Goal: Task Accomplishment & Management: Use online tool/utility

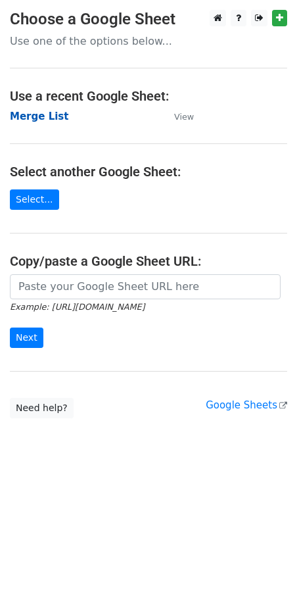
click at [51, 116] on strong "Merge List" at bounding box center [39, 117] width 59 height 12
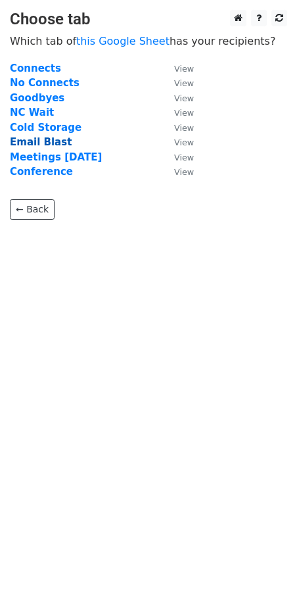
click at [38, 145] on strong "Email Blast" at bounding box center [41, 142] width 62 height 12
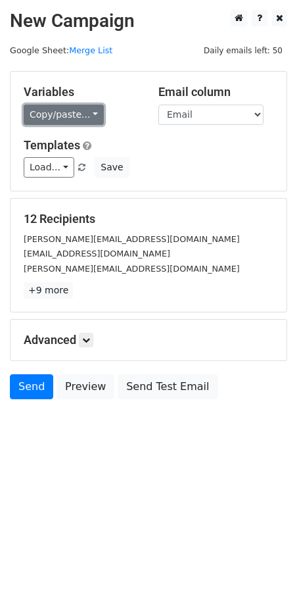
click at [70, 112] on link "Copy/paste..." at bounding box center [64, 115] width 80 height 20
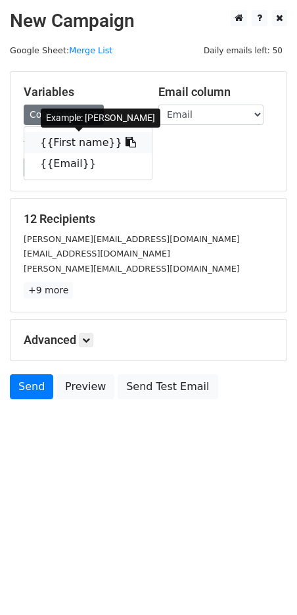
click at [62, 139] on link "{{First name}}" at bounding box center [88, 142] width 128 height 21
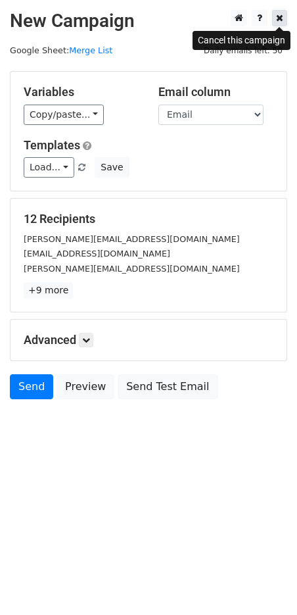
click at [282, 20] on icon at bounding box center [279, 17] width 7 height 9
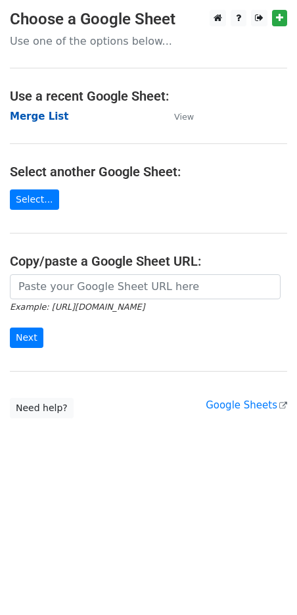
click at [39, 119] on strong "Merge List" at bounding box center [39, 117] width 59 height 12
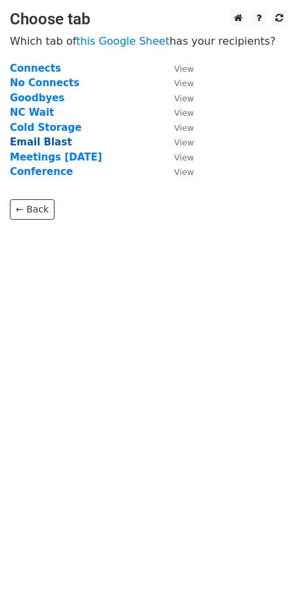
click at [28, 146] on strong "Email Blast" at bounding box center [41, 142] width 62 height 12
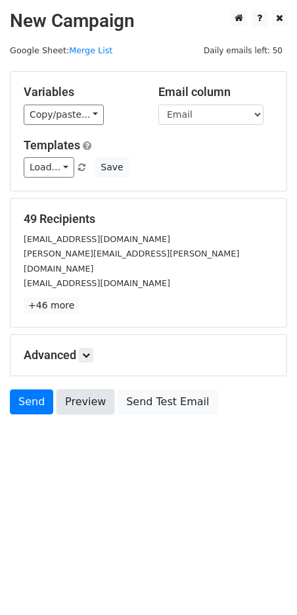
click at [84, 397] on link "Preview" at bounding box center [86, 401] width 58 height 25
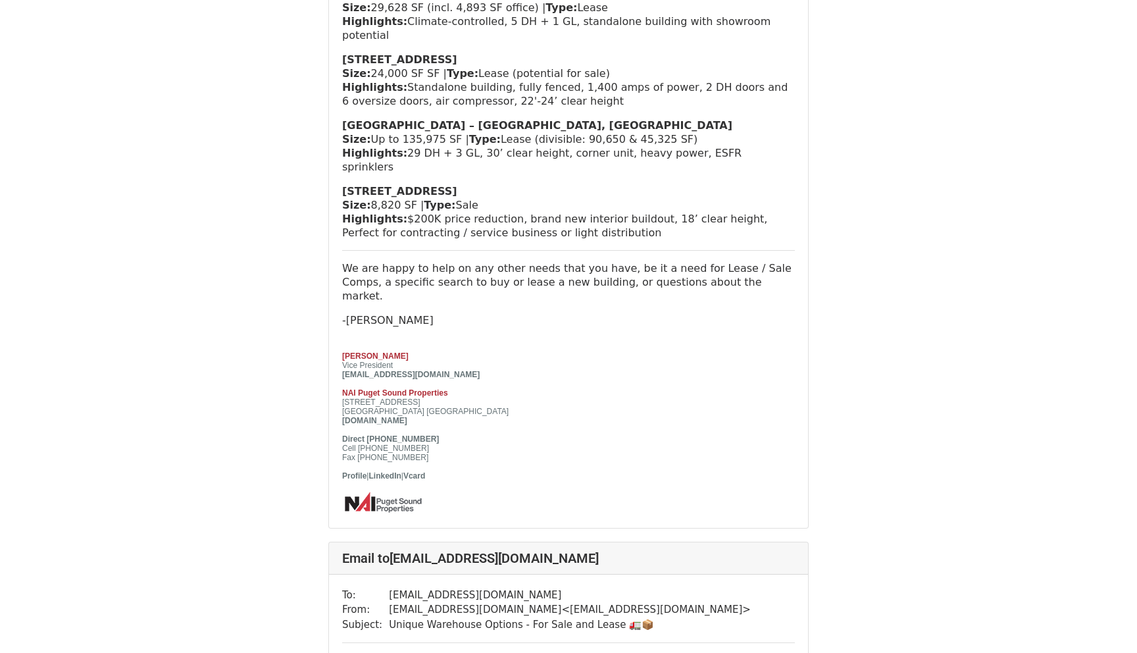
scroll to position [1321, 0]
